Goal: Task Accomplishment & Management: Manage account settings

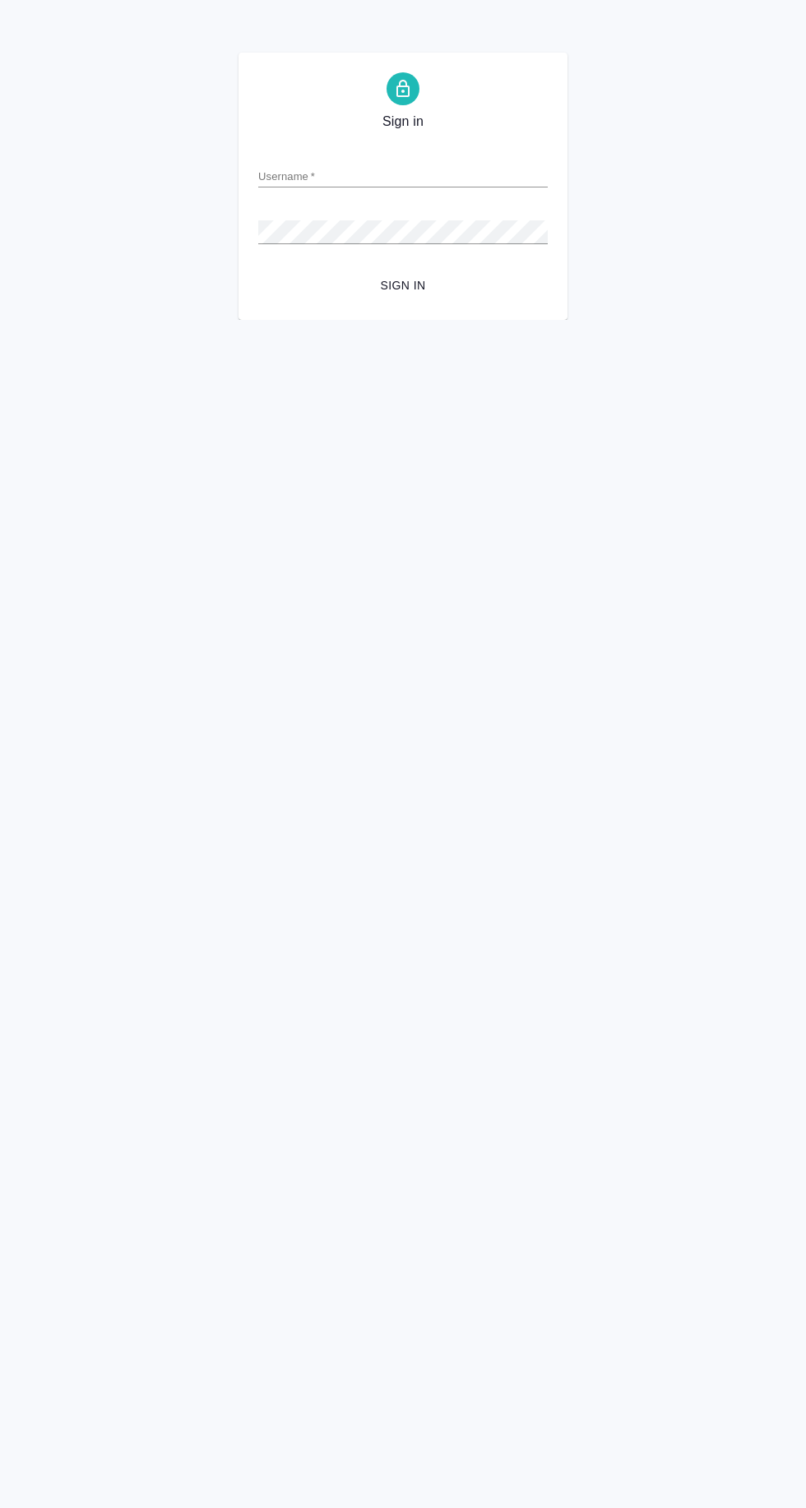
type input "y.agarkova@awatera.com"
click at [258, 271] on button "Sign in" at bounding box center [403, 286] width 290 height 30
